Goal: Information Seeking & Learning: Learn about a topic

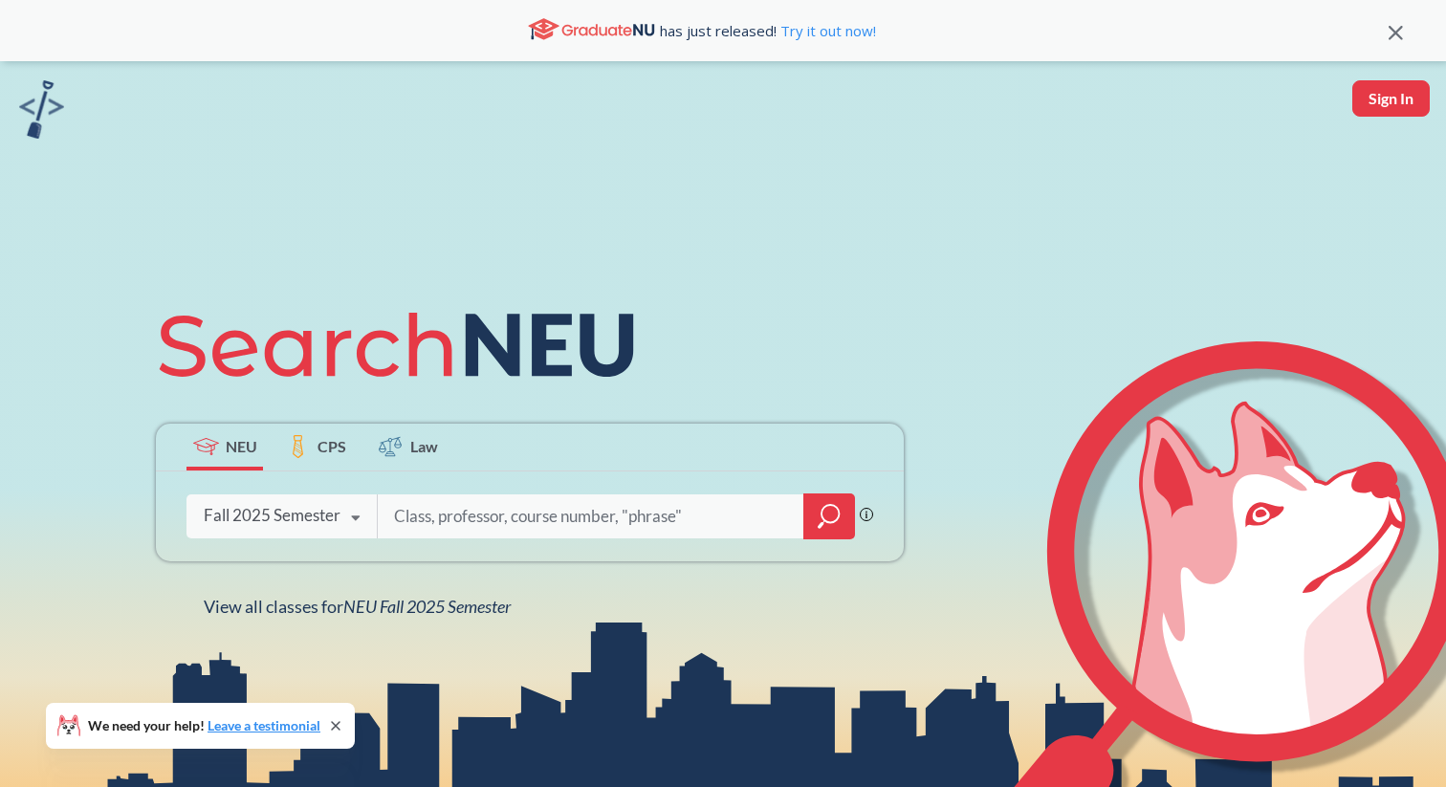
click at [333, 512] on div "Fall 2025 Semester" at bounding box center [272, 515] width 137 height 21
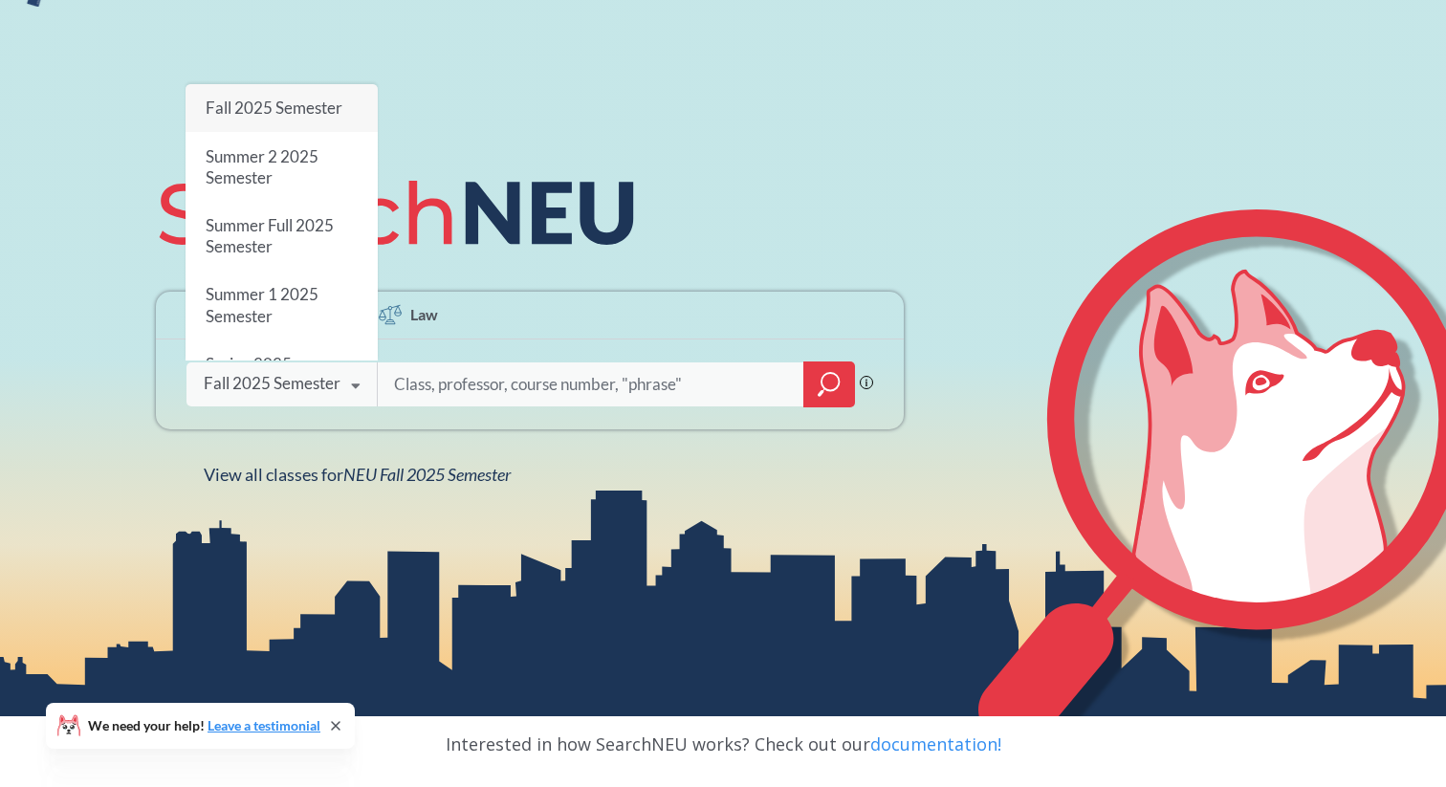
scroll to position [126, 0]
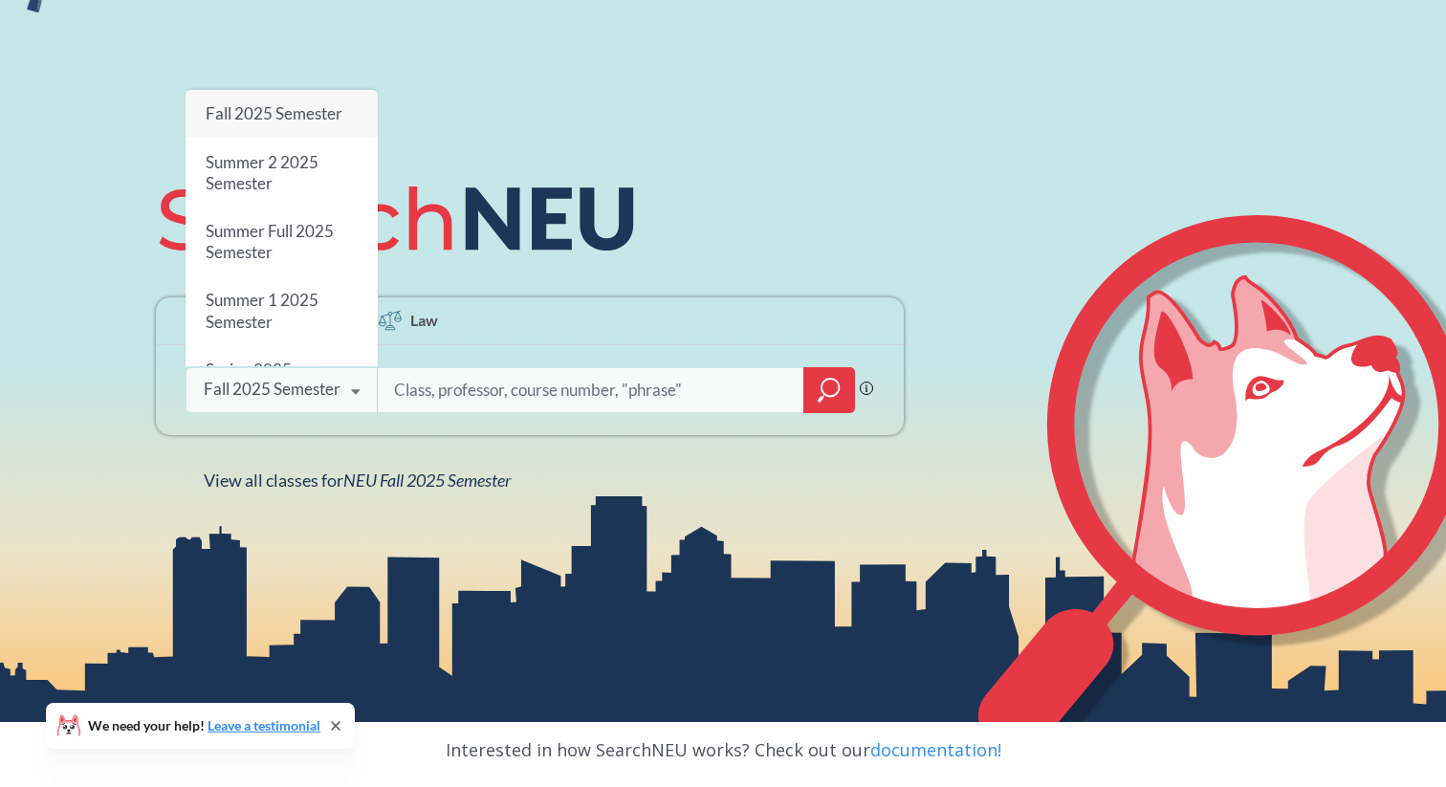
click at [320, 40] on div "NEU CPS Law Phrase search guarantees the exact search appears in the results. E…" at bounding box center [723, 328] width 1446 height 787
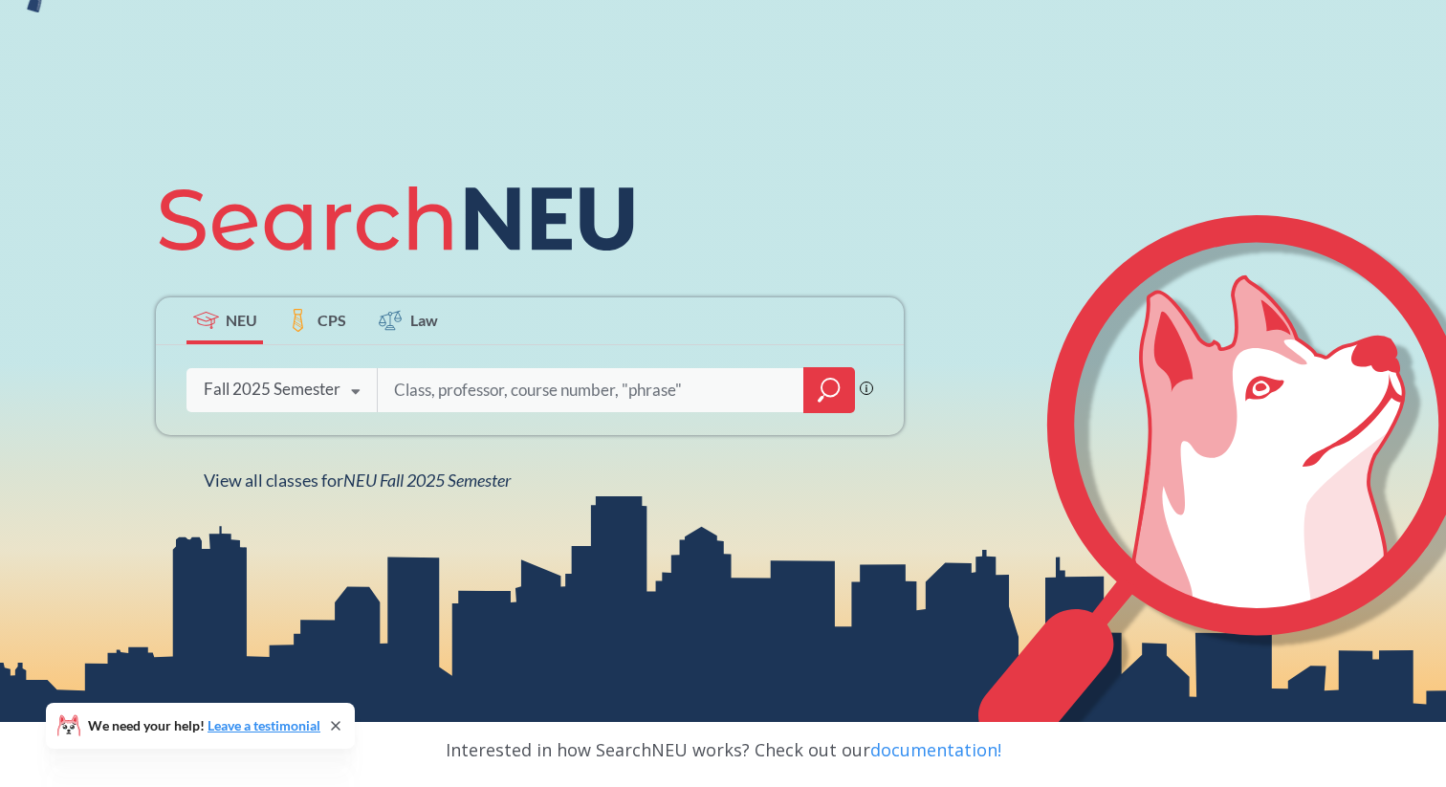
click at [814, 383] on div at bounding box center [829, 390] width 52 height 46
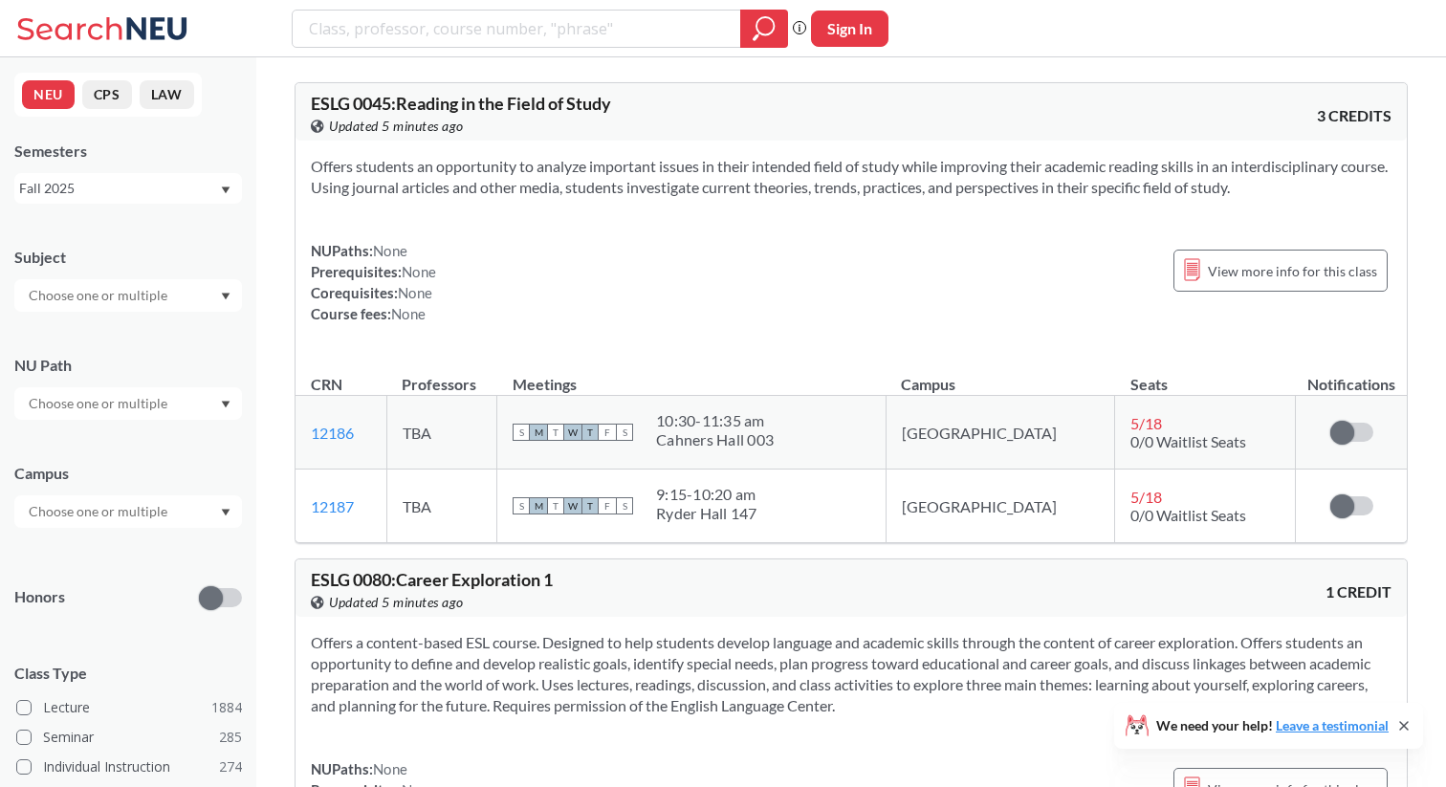
click at [155, 209] on div "NEU CPS LAW Semesters Fall 2025 Subject NU Path Campus Honors Class Type Lectur…" at bounding box center [128, 422] width 256 height 730
click at [155, 193] on div "Fall 2025" at bounding box center [119, 188] width 200 height 21
click at [217, 156] on div "Semesters" at bounding box center [128, 151] width 228 height 21
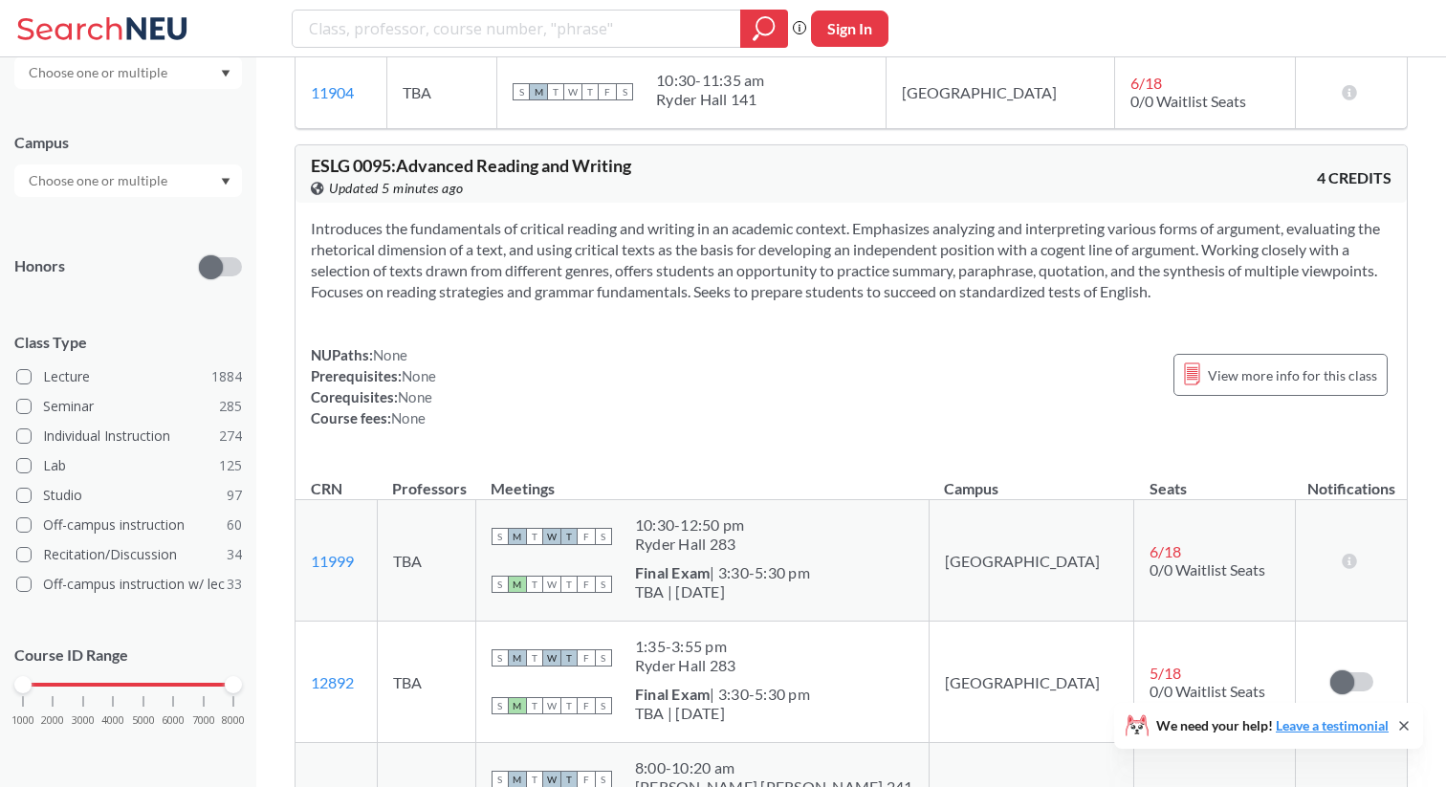
scroll to position [921, 0]
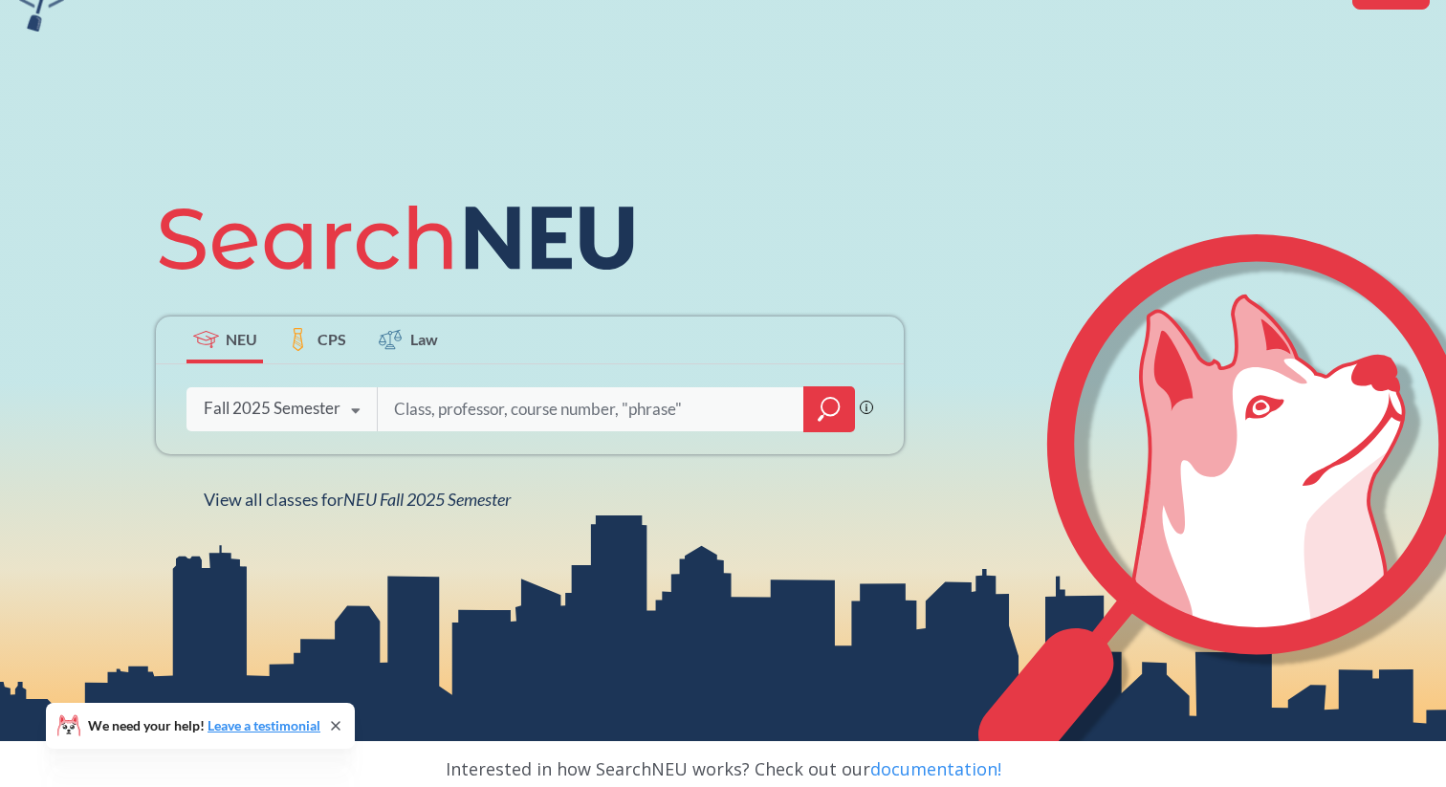
scroll to position [132, 0]
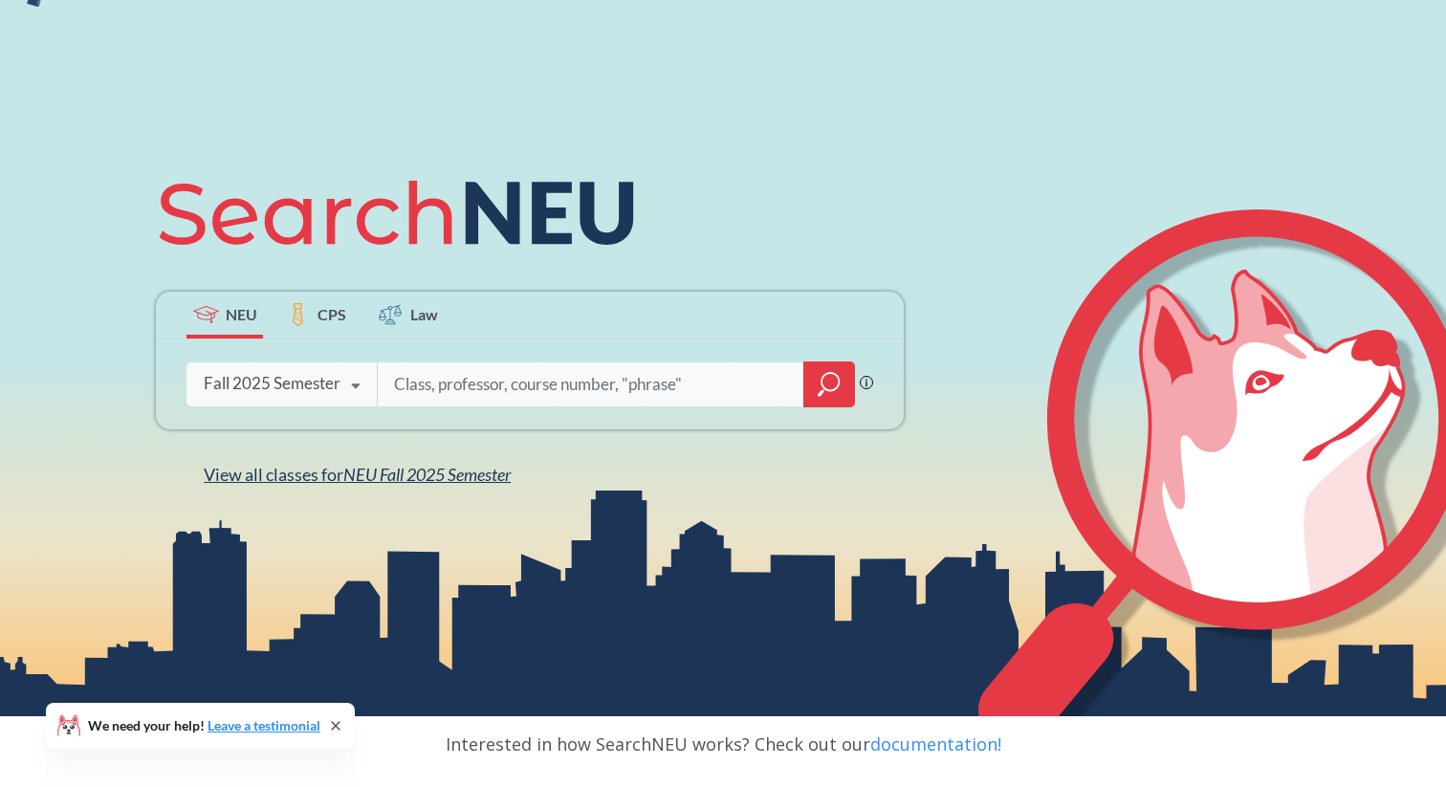
click at [372, 471] on span "NEU Fall 2025 Semester" at bounding box center [426, 474] width 167 height 21
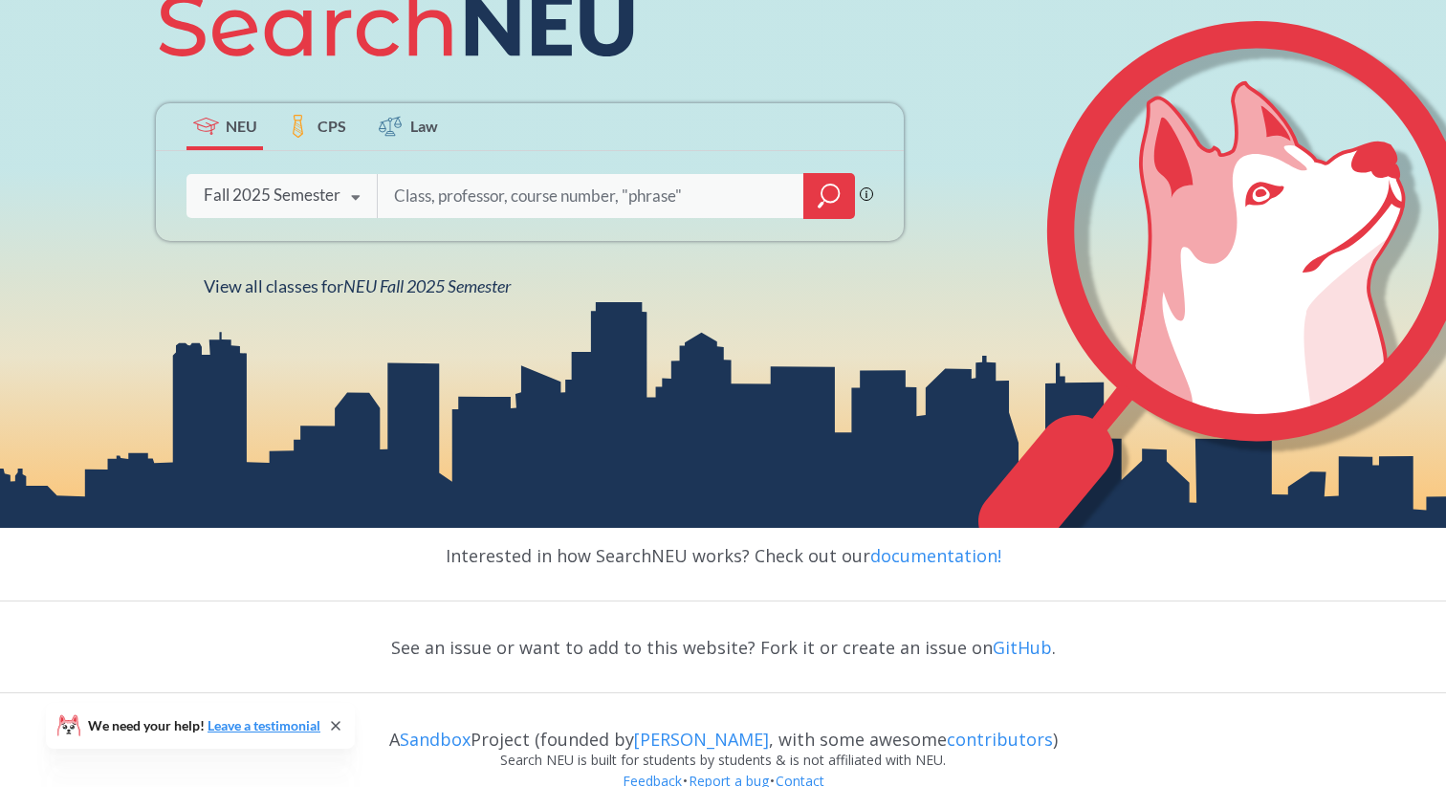
scroll to position [354, 0]
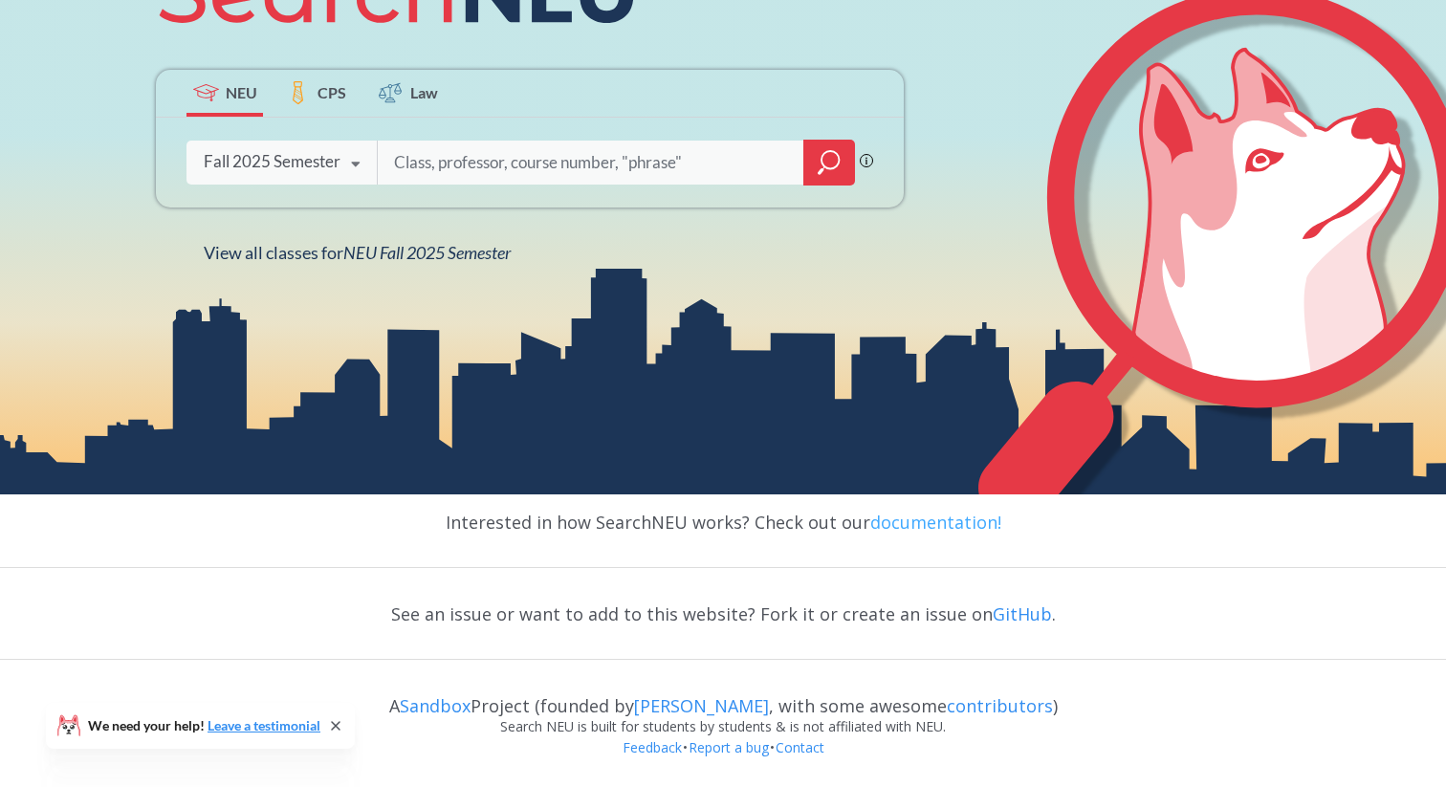
click at [895, 522] on link "documentation!" at bounding box center [935, 522] width 131 height 23
